Goal: Use online tool/utility: Utilize a website feature to perform a specific function

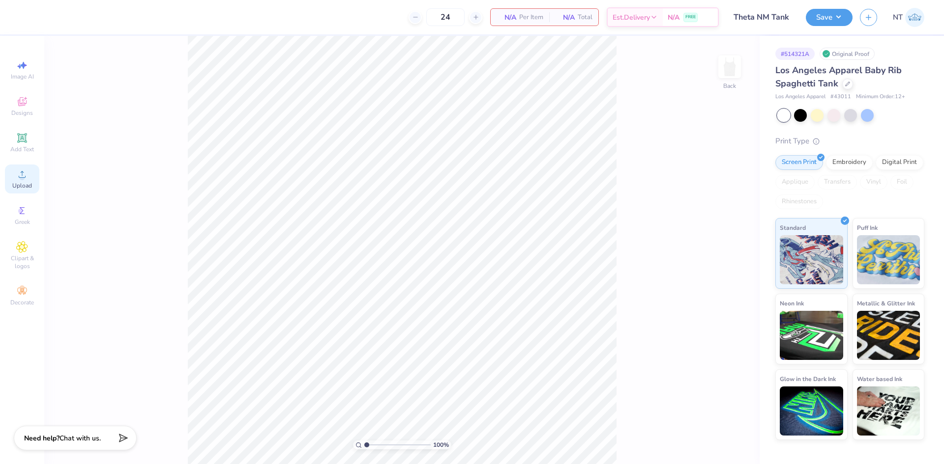
click at [21, 177] on circle at bounding box center [21, 177] width 5 height 5
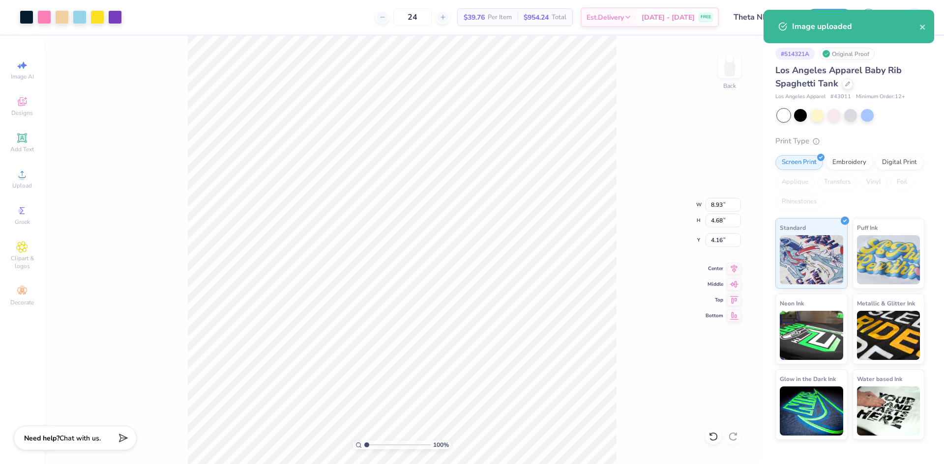
type input "2.46"
click at [714, 203] on input "8.93" at bounding box center [722, 205] width 35 height 14
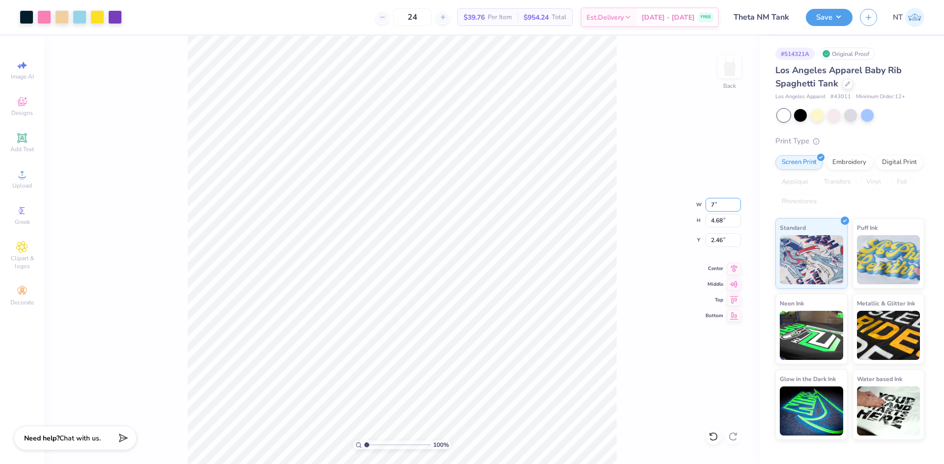
type input "7.00"
type input "3.67"
type input "2.97"
click at [719, 238] on input "2.97" at bounding box center [722, 240] width 35 height 14
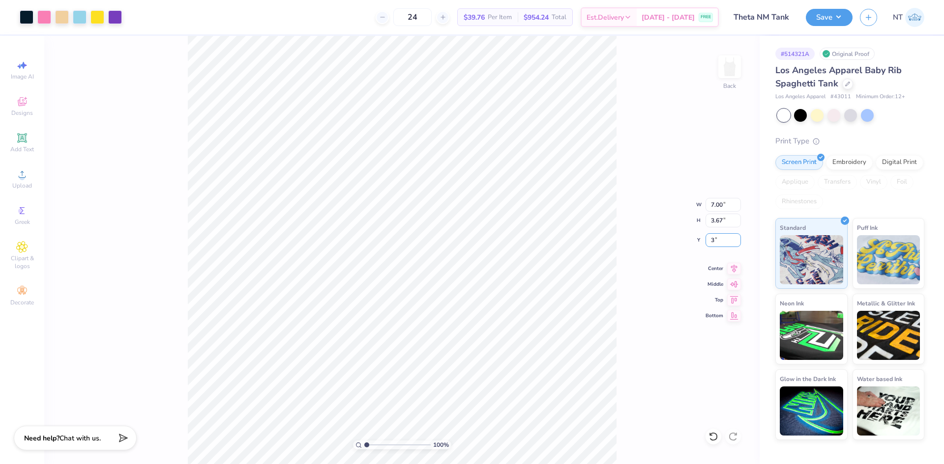
type input "3.00"
type input "1.6491337272538"
click at [712, 237] on input "3.00" at bounding box center [722, 240] width 35 height 14
type input "2.5"
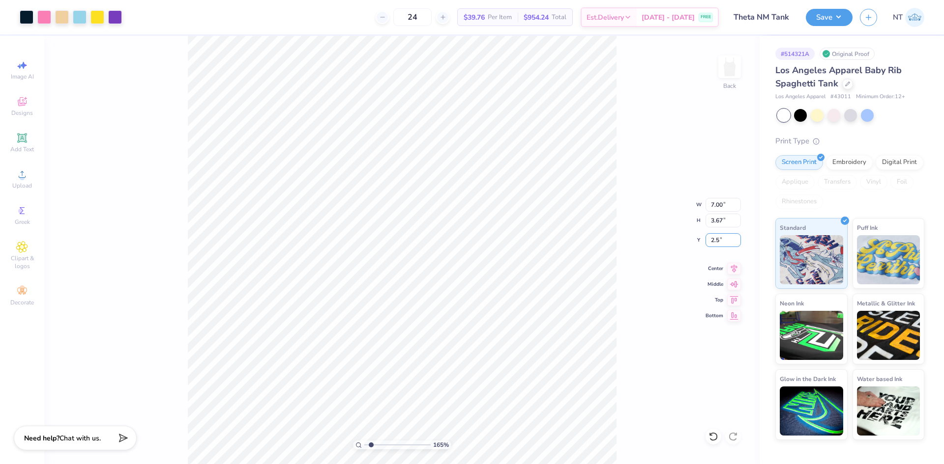
type input "1.6491337272538"
type input "2.50"
click at [64, 20] on div at bounding box center [62, 16] width 14 height 14
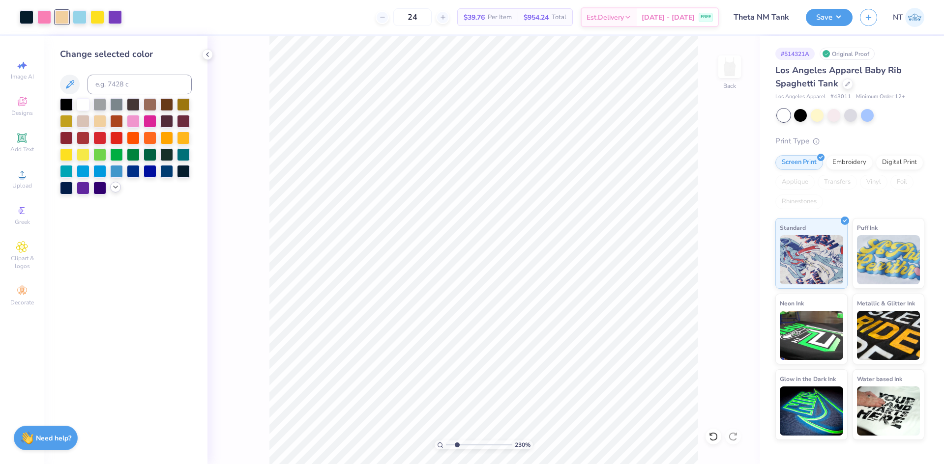
click at [116, 186] on icon at bounding box center [116, 187] width 8 height 8
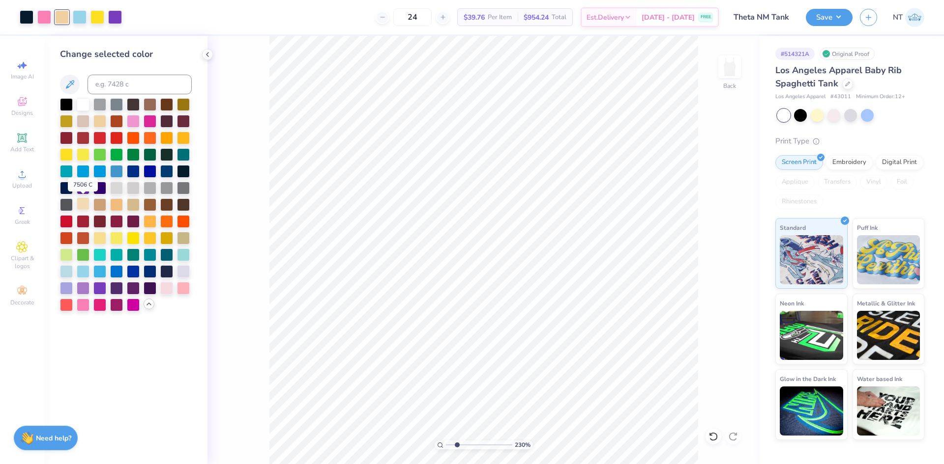
click at [84, 208] on div at bounding box center [83, 204] width 13 height 13
type input "1"
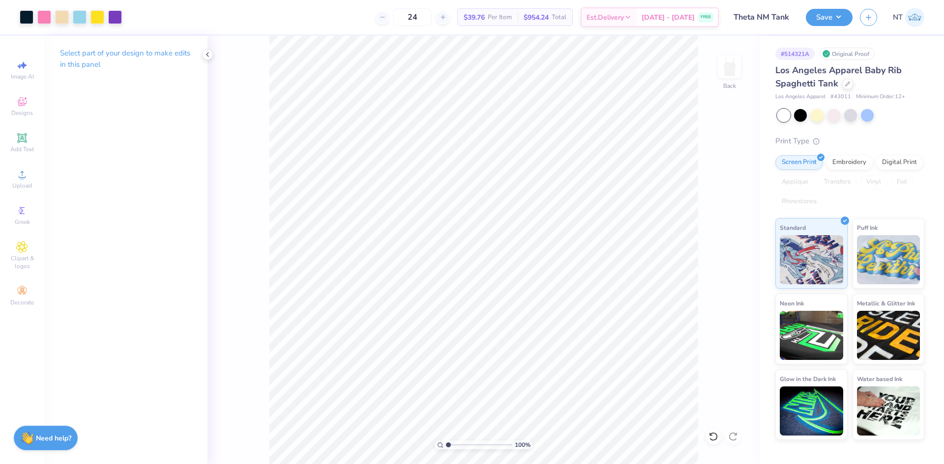
click at [830, 26] on div "Save NT" at bounding box center [875, 17] width 138 height 34
click at [837, 17] on button "Save" at bounding box center [829, 15] width 47 height 17
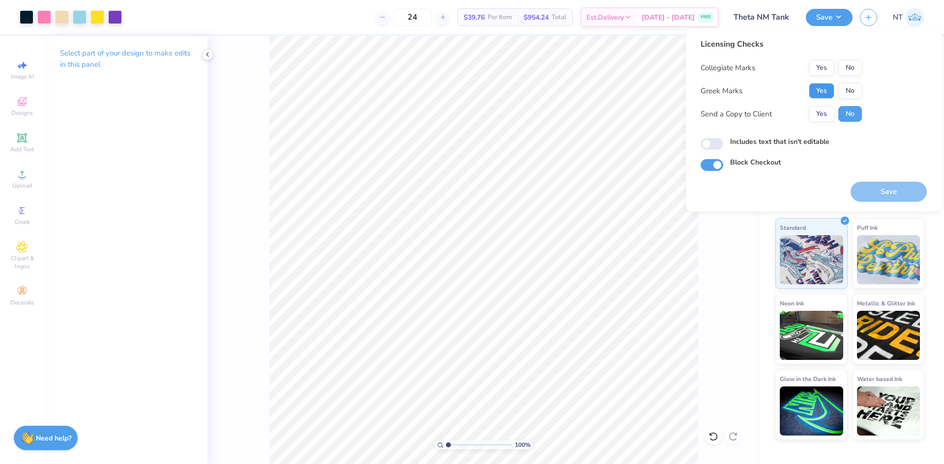
click at [820, 85] on button "Yes" at bounding box center [822, 91] width 26 height 16
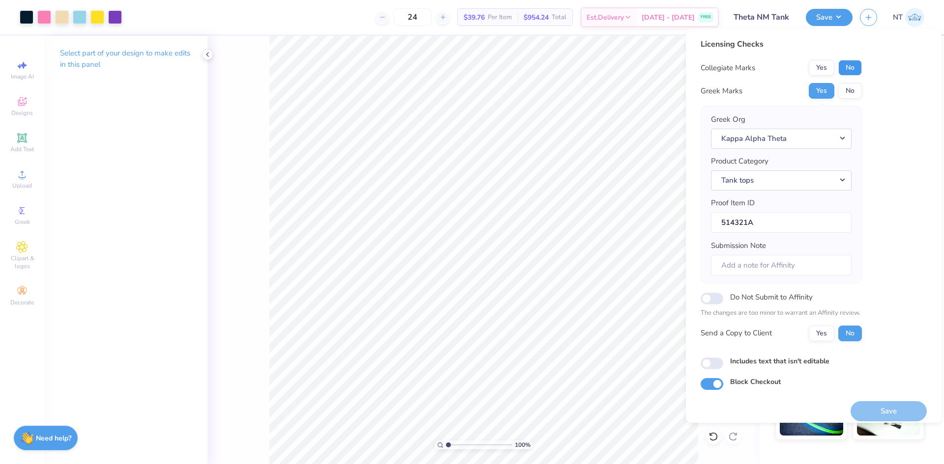
click at [855, 66] on button "No" at bounding box center [850, 68] width 24 height 16
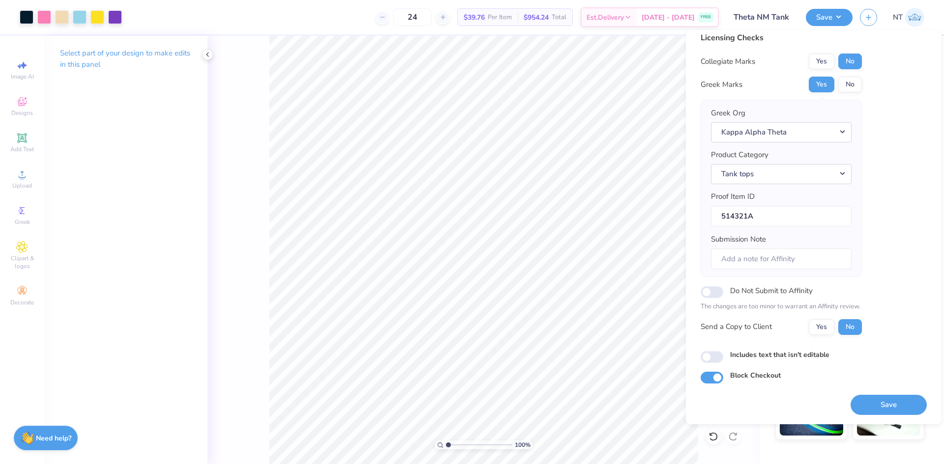
click at [739, 355] on label "Includes text that isn't editable" at bounding box center [779, 355] width 99 height 10
click at [723, 355] on input "Includes text that isn't editable" at bounding box center [711, 357] width 23 height 12
checkbox input "true"
click at [893, 404] on button "Save" at bounding box center [888, 405] width 76 height 20
